Goal: Transaction & Acquisition: Purchase product/service

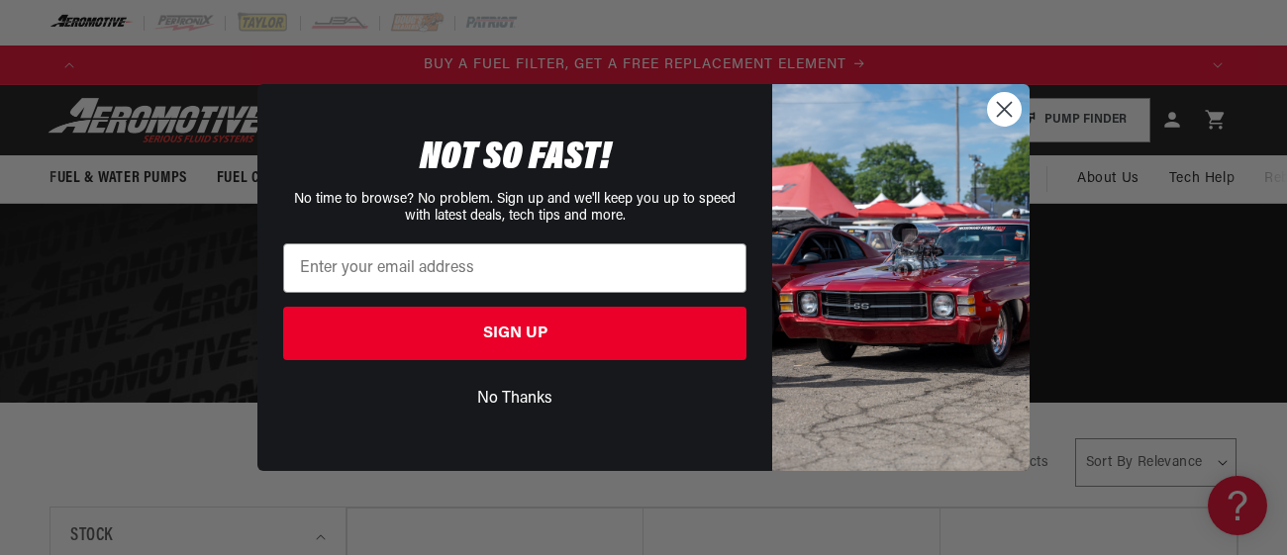
scroll to position [0, 1108]
click at [991, 101] on circle "Close dialog" at bounding box center [1004, 109] width 33 height 33
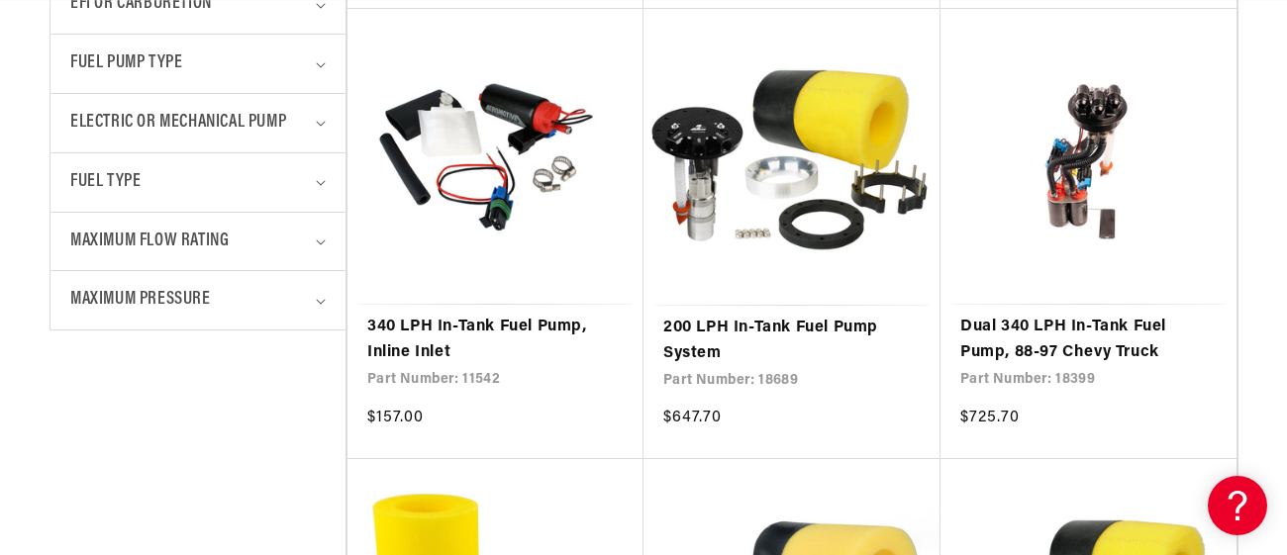
scroll to position [0, 2217]
click at [324, 292] on summary "Maximum Pressure" at bounding box center [197, 300] width 255 height 58
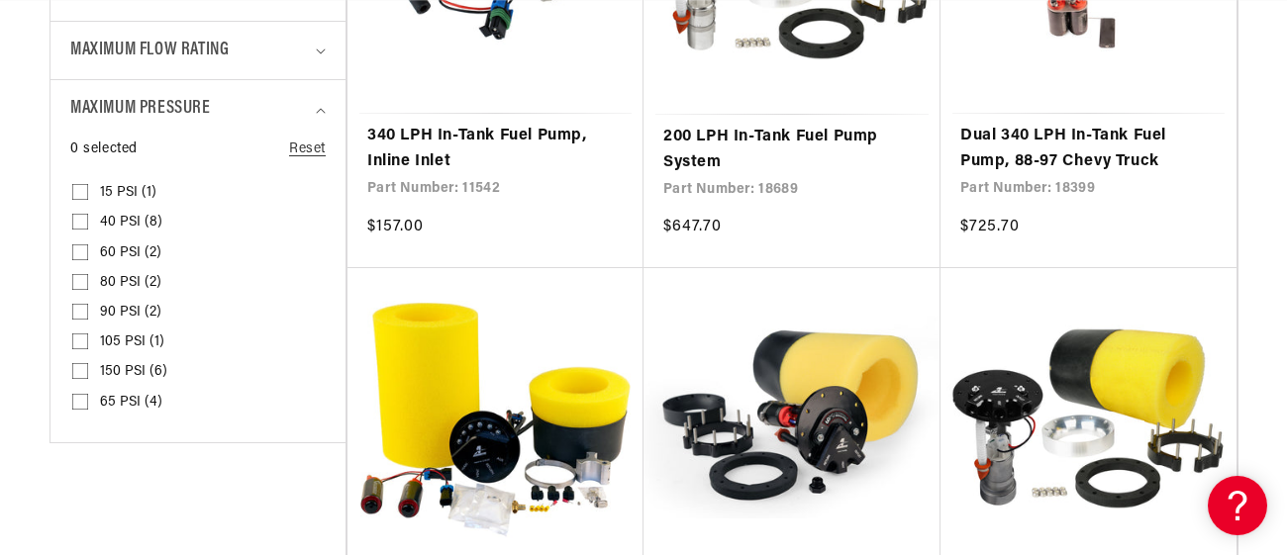
scroll to position [0, 0]
click at [80, 367] on input "150 PSI (6) 150 PSI (6 products)" at bounding box center [80, 375] width 16 height 16
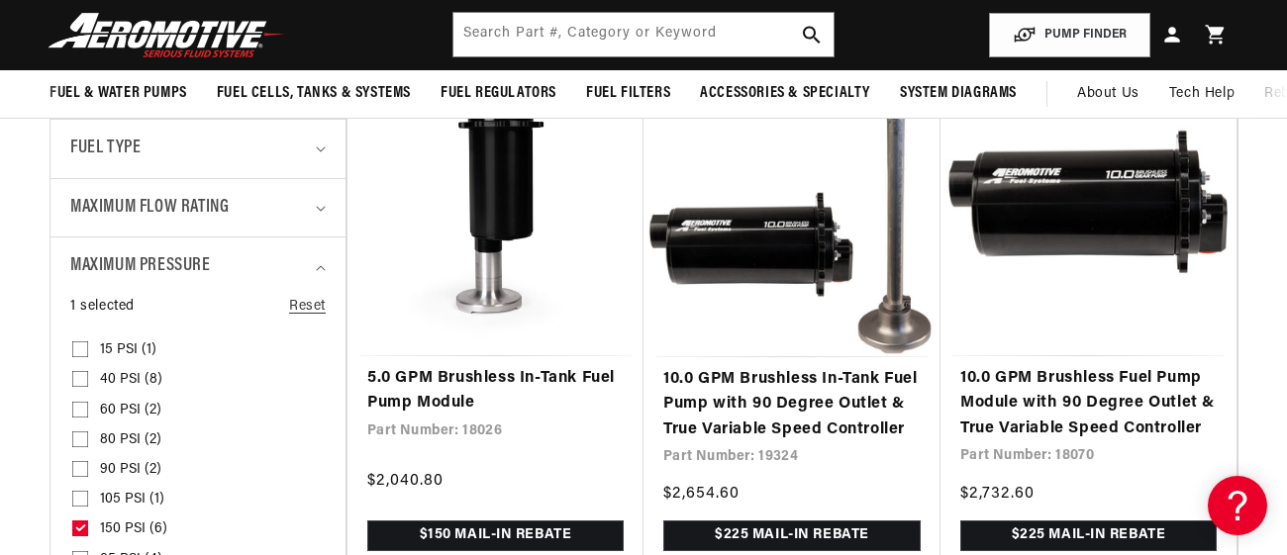
click at [76, 525] on icon at bounding box center [80, 528] width 11 height 7
click at [76, 525] on input "150 PSI (6) 150 PSI (6 products)" at bounding box center [80, 533] width 16 height 16
checkbox input "false"
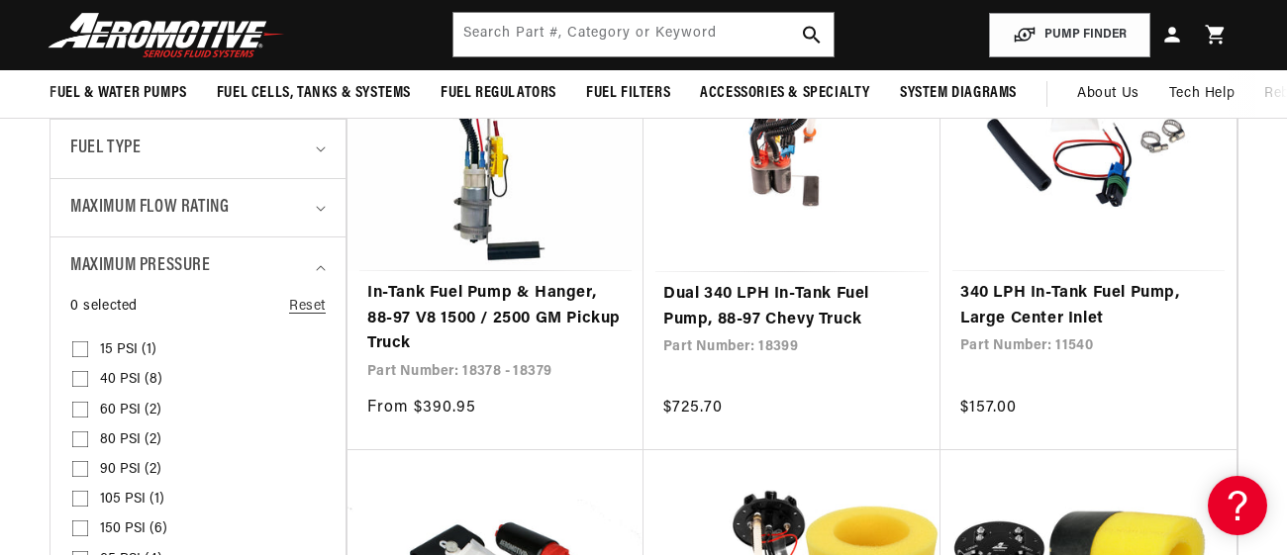
click at [80, 498] on input "105 PSI (1) 105 PSI (1 product)" at bounding box center [80, 503] width 16 height 16
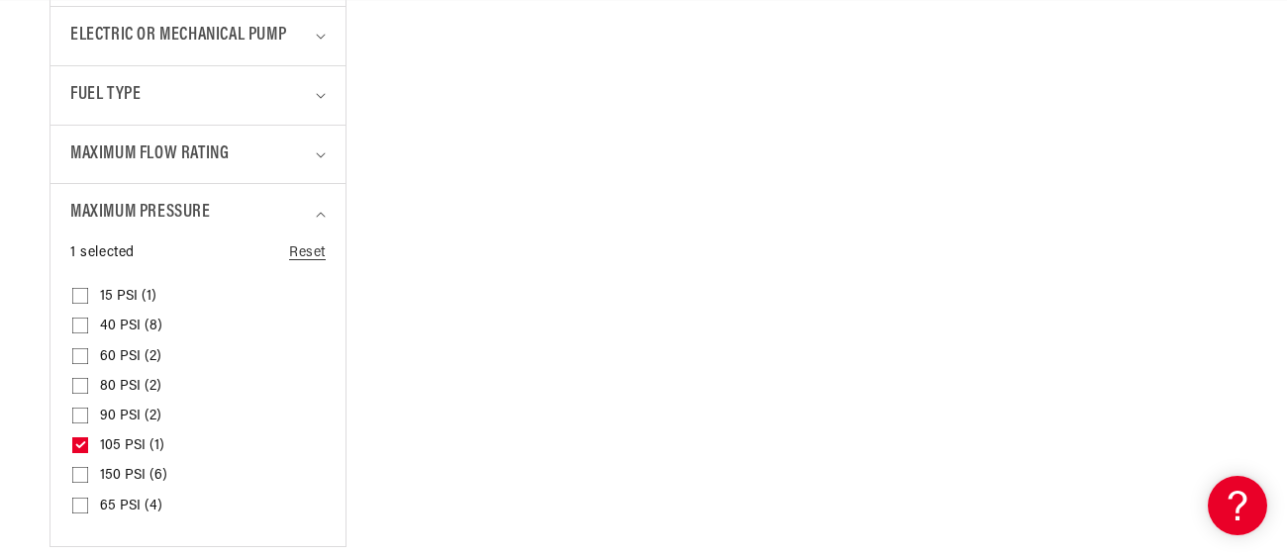
scroll to position [1038, 0]
click at [75, 440] on icon at bounding box center [80, 443] width 11 height 7
click at [74, 440] on input "105 PSI (1) 105 PSI (1 product)" at bounding box center [80, 448] width 16 height 16
checkbox input "false"
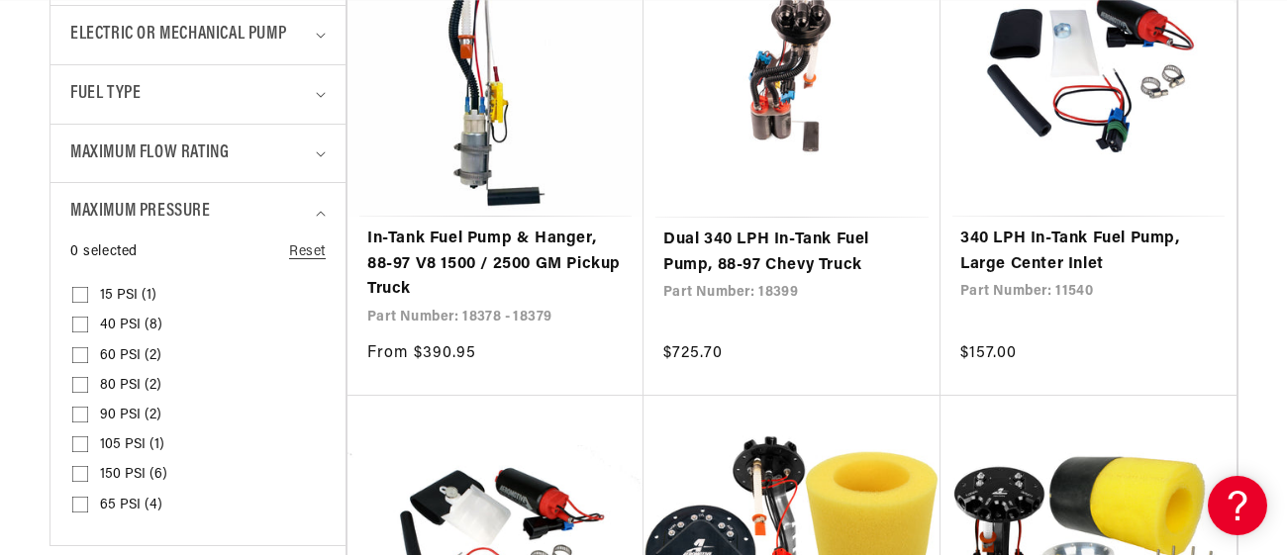
scroll to position [0, 2217]
click at [82, 381] on input "80 PSI (2) 80 PSI (2 products)" at bounding box center [80, 389] width 16 height 16
checkbox input "true"
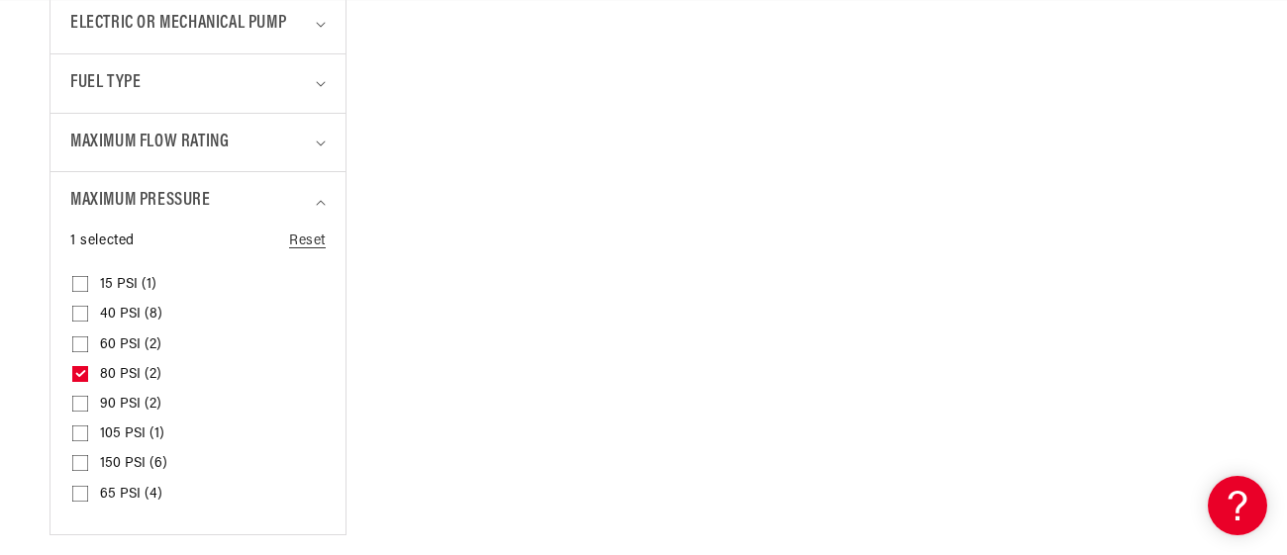
scroll to position [1079, 0]
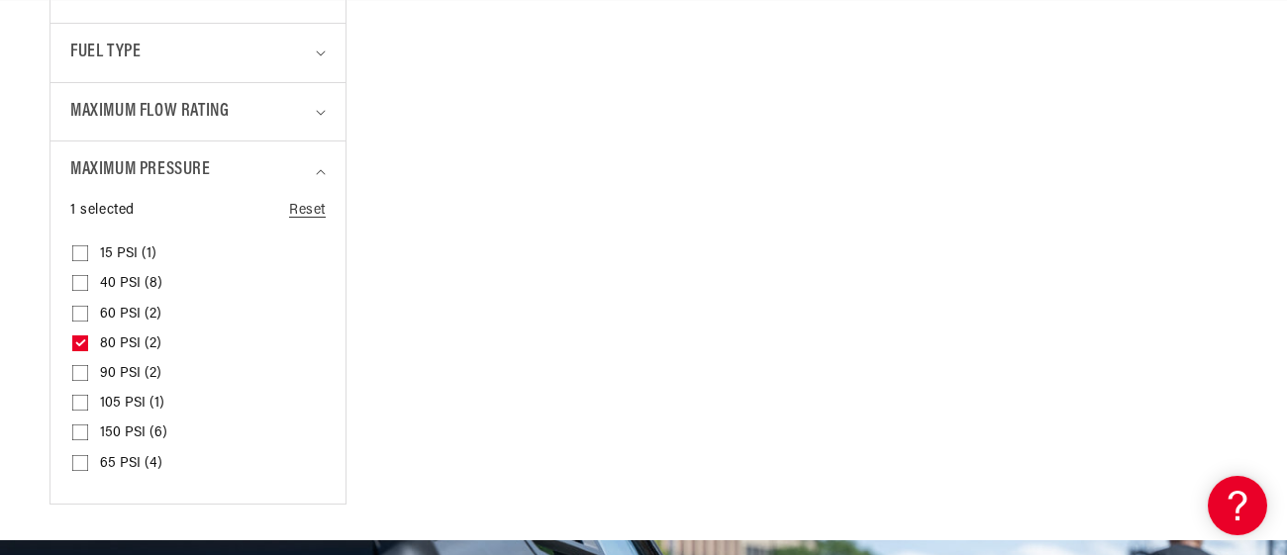
click at [80, 369] on input "90 PSI (2) 90 PSI (2 products)" at bounding box center [80, 377] width 16 height 16
checkbox input "true"
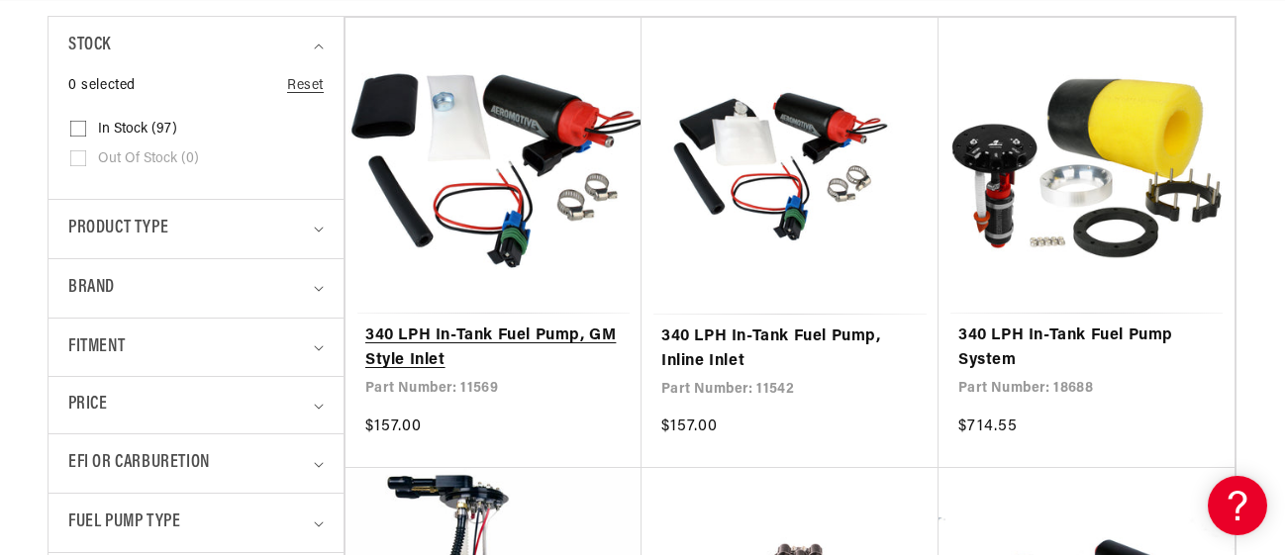
click at [490, 329] on link "340 LPH In-Tank Fuel Pump, GM Style Inlet" at bounding box center [493, 349] width 256 height 50
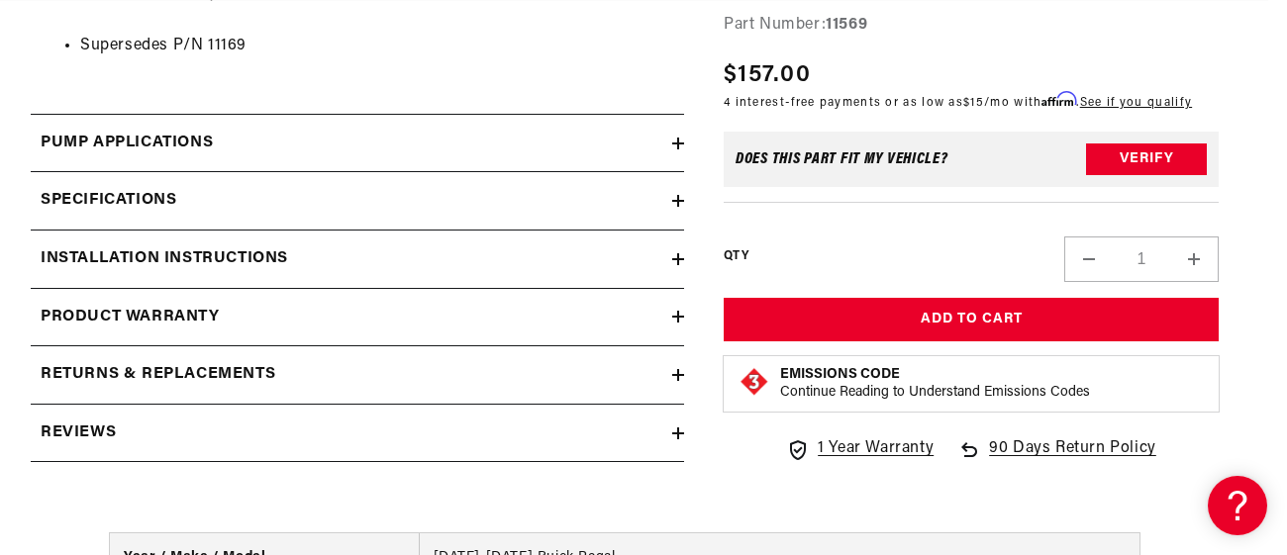
scroll to position [2142, 19]
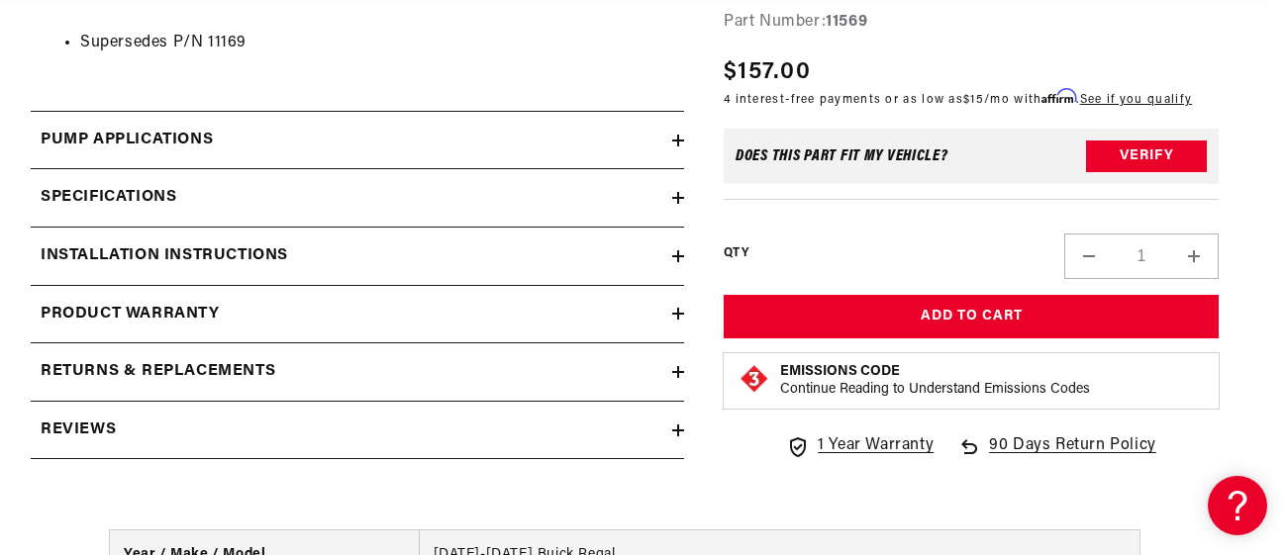
click at [502, 187] on div "Specifications" at bounding box center [351, 198] width 641 height 26
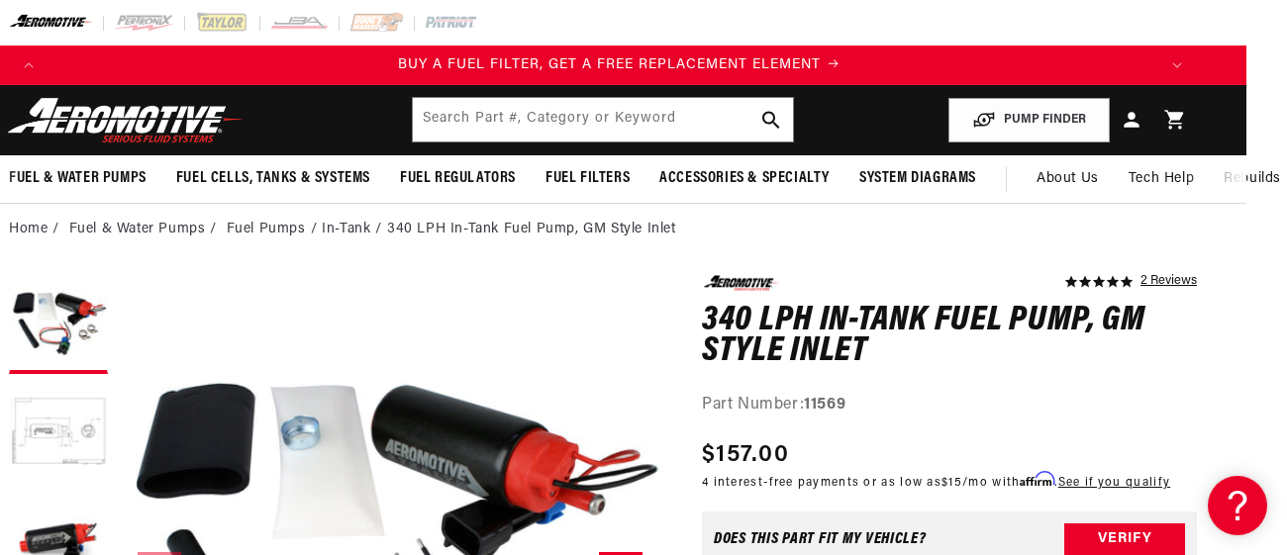
scroll to position [0, 1108]
